Goal: Task Accomplishment & Management: Use online tool/utility

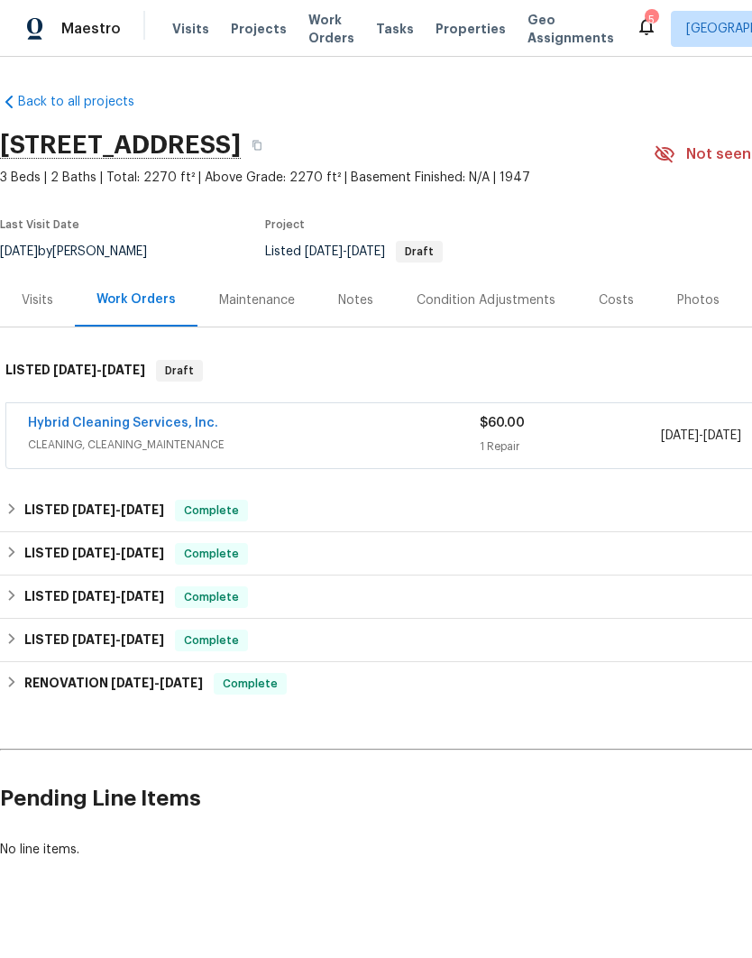
click at [237, 427] on div "Hybrid Cleaning Services, Inc." at bounding box center [254, 425] width 452 height 22
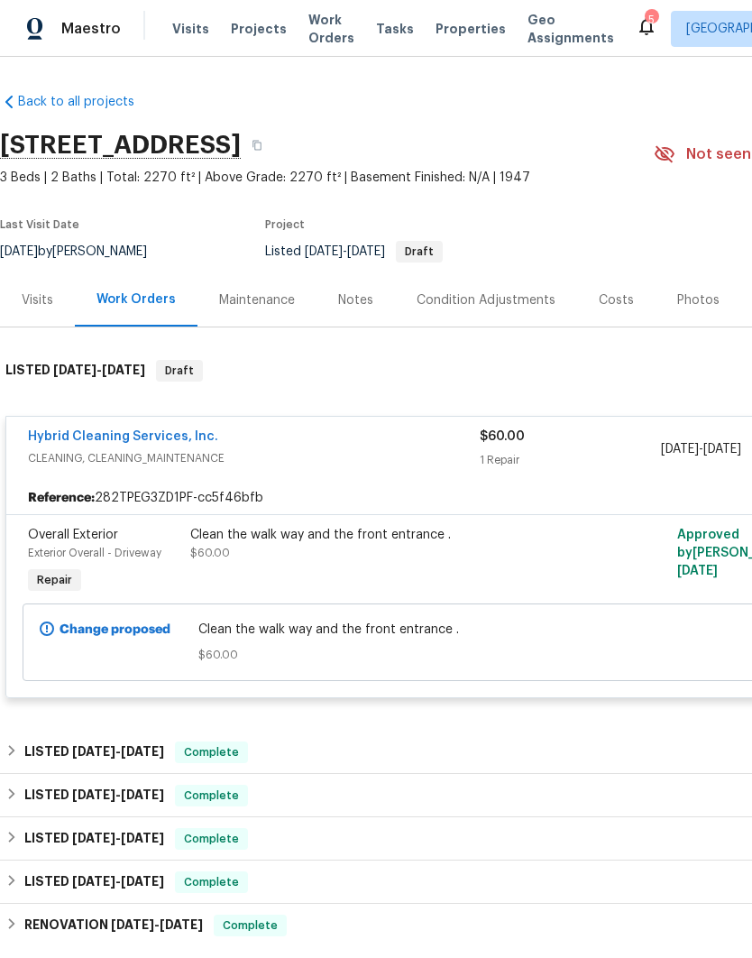
click at [301, 550] on div "Clean the walk way and the front entrance . $60.00" at bounding box center [387, 544] width 395 height 36
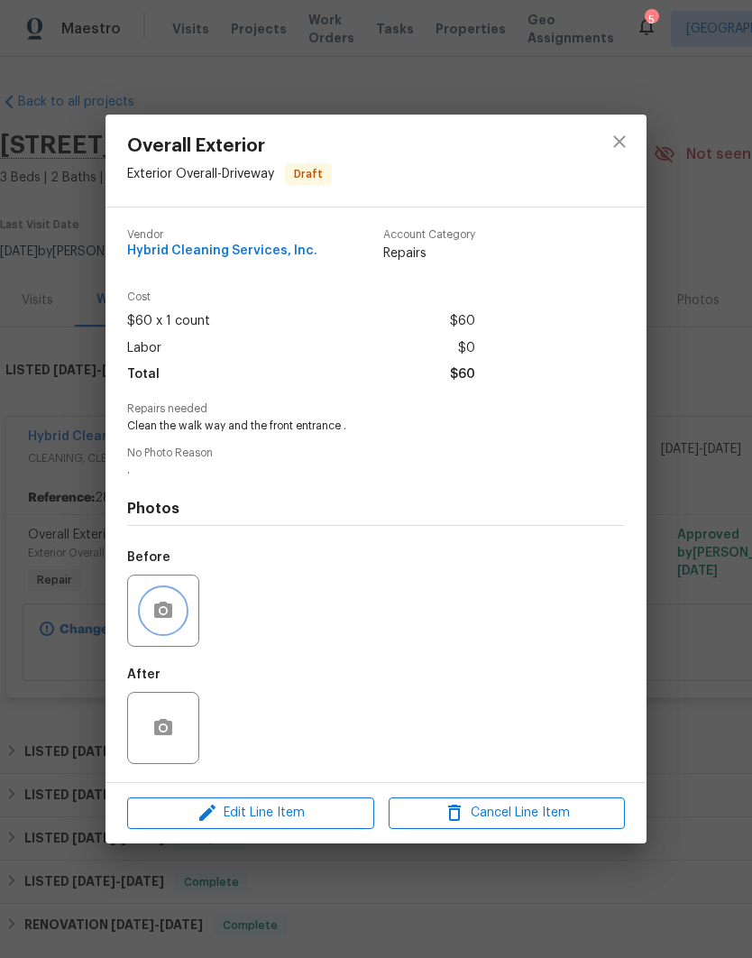
click at [164, 604] on icon "button" at bounding box center [163, 611] width 22 height 22
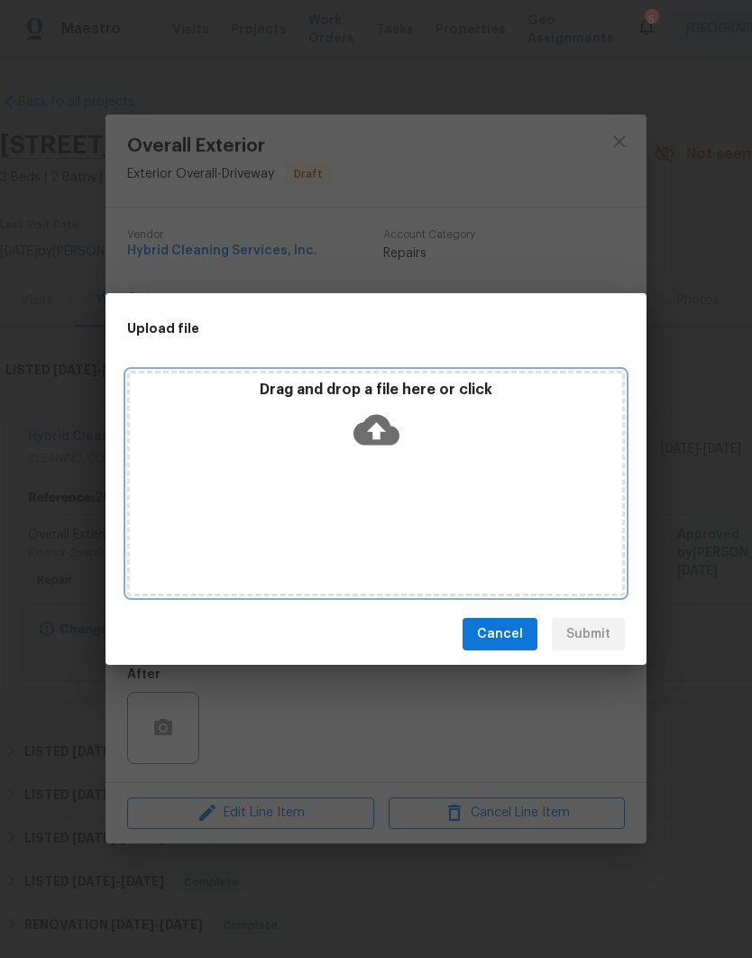
click at [385, 426] on icon at bounding box center [376, 430] width 46 height 31
